Goal: Use online tool/utility: Utilize a website feature to perform a specific function

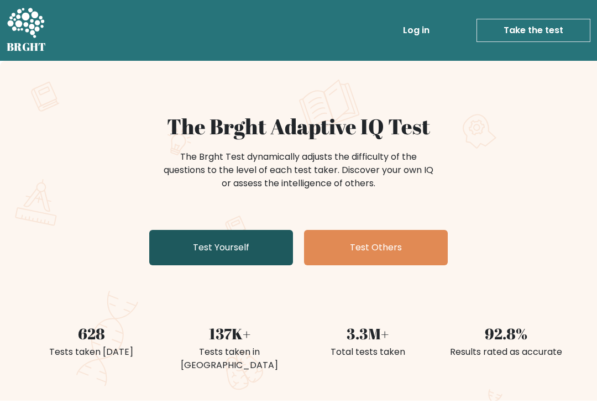
click at [155, 250] on link "Test Yourself" at bounding box center [221, 247] width 144 height 35
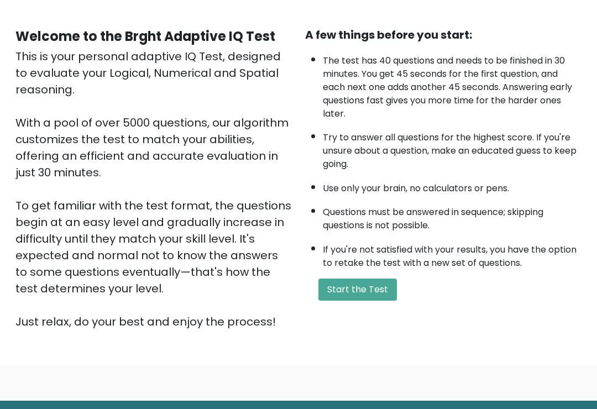
scroll to position [87, 0]
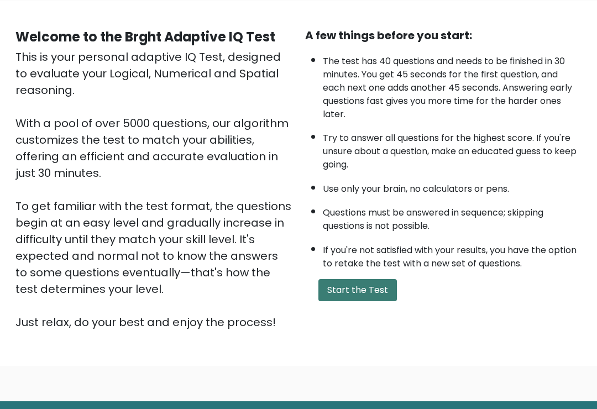
click at [365, 301] on button "Start the Test" at bounding box center [357, 290] width 78 height 22
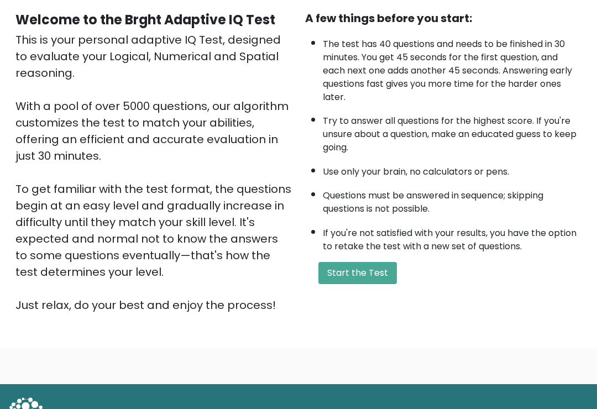
click at [382, 317] on div "Welcome to the Brght Adaptive IQ Test This is your personal adaptive IQ Test, d…" at bounding box center [298, 166] width 579 height 312
click at [371, 284] on button "Start the Test" at bounding box center [357, 273] width 78 height 22
click at [357, 284] on button "Start the Test" at bounding box center [357, 273] width 78 height 22
click at [345, 284] on button "Start the Test" at bounding box center [357, 273] width 78 height 22
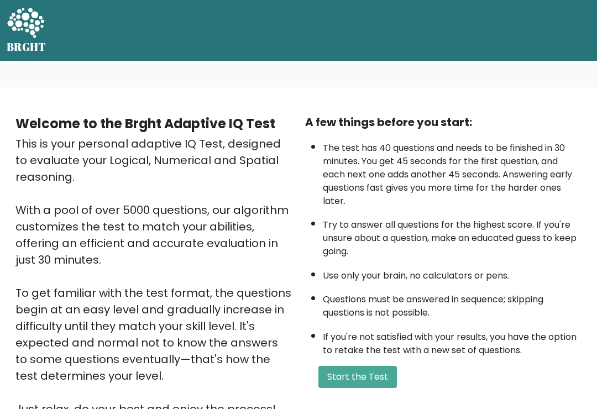
scroll to position [104, 0]
